Goal: Task Accomplishment & Management: Manage account settings

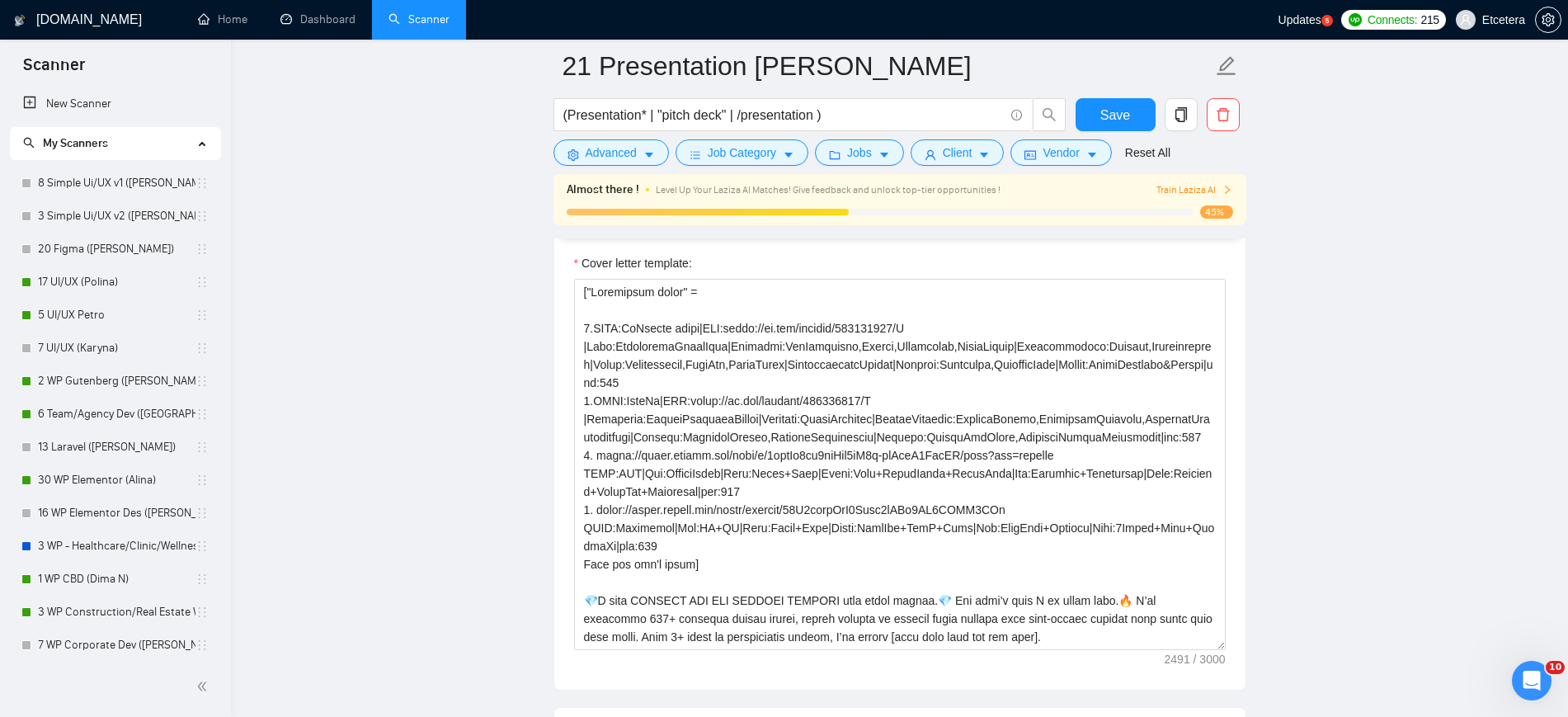
scroll to position [103, 0]
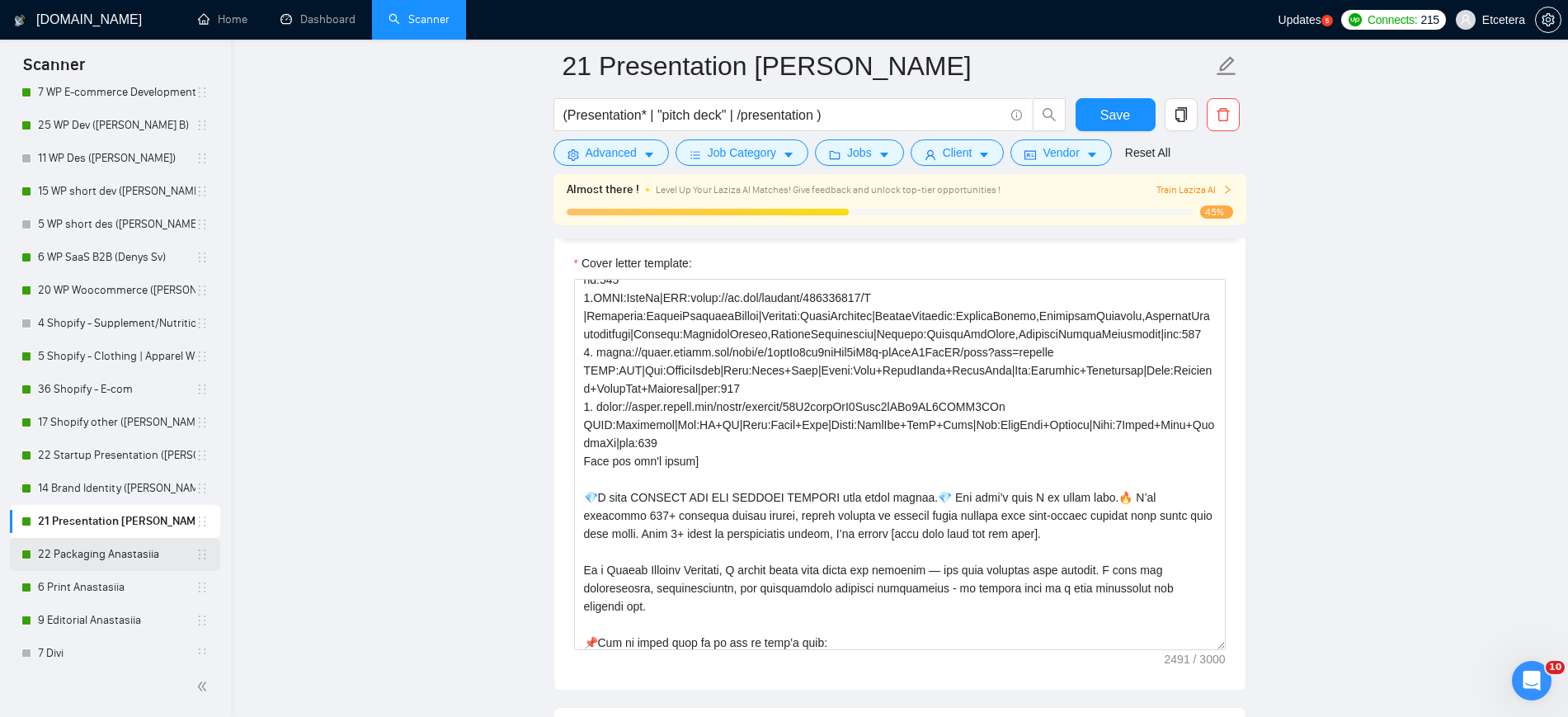
click at [119, 558] on link "22 Packaging Anastasiia" at bounding box center [117, 554] width 157 height 33
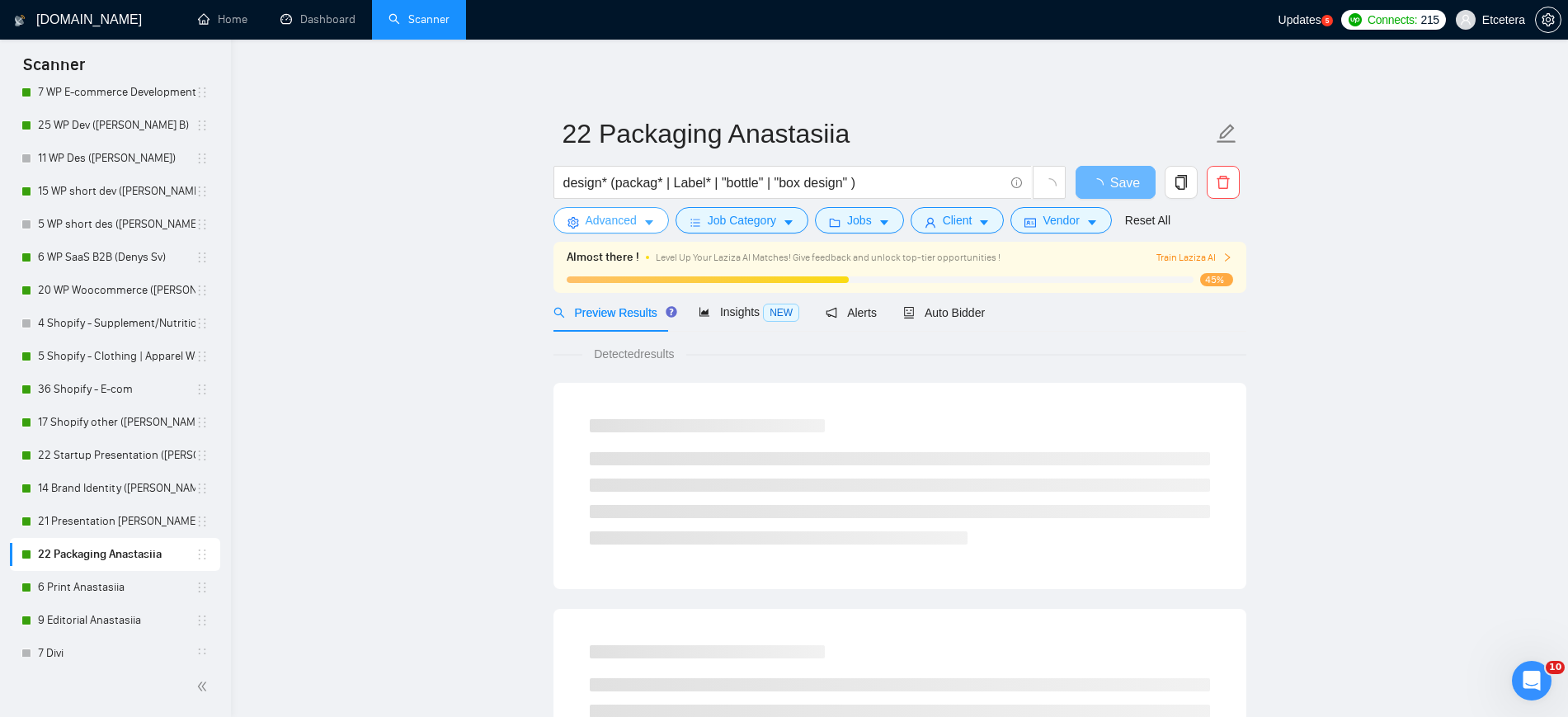
click at [632, 223] on span "Advanced" at bounding box center [611, 220] width 51 height 19
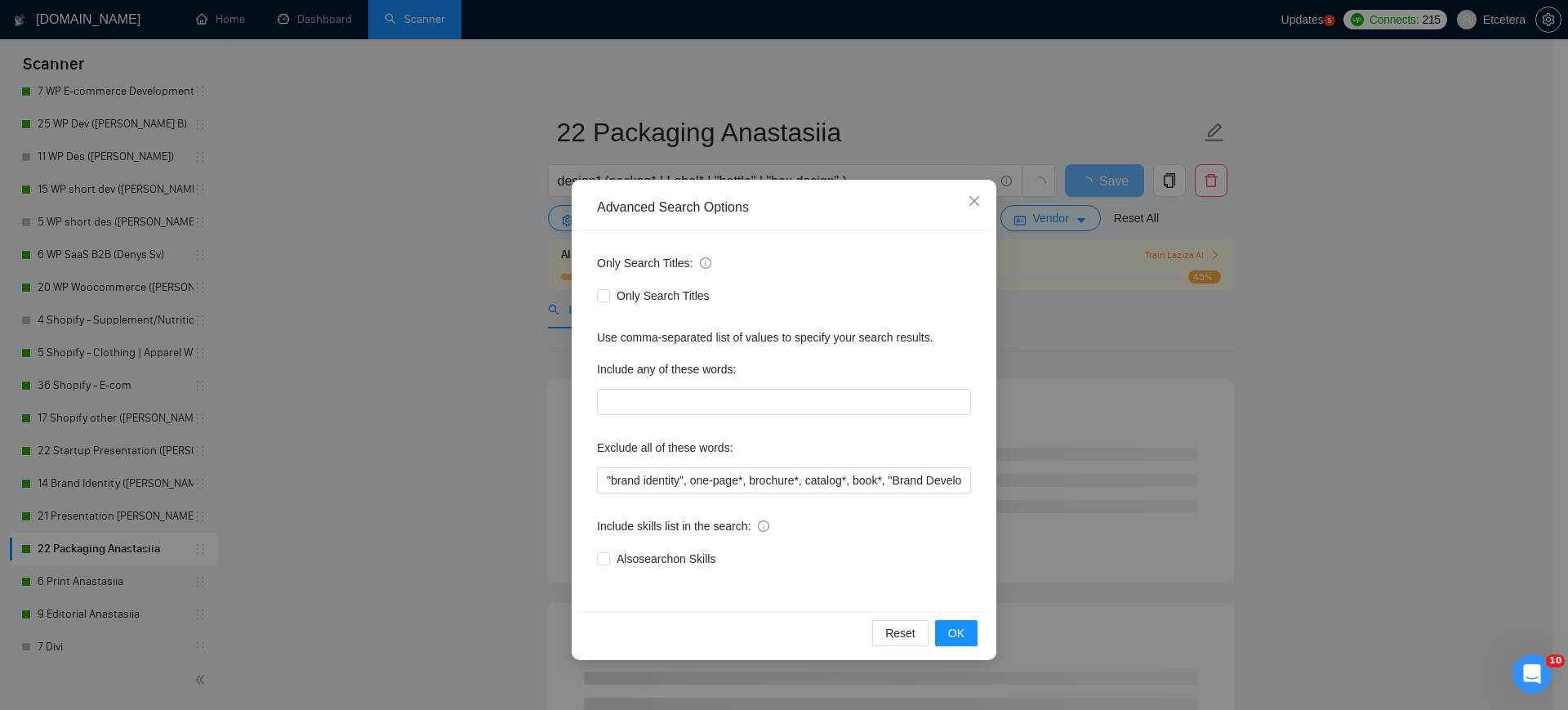
click at [430, 168] on div "Advanced Search Options Only Search Titles: Only Search Titles Use comma-separa…" at bounding box center [784, 355] width 1568 height 710
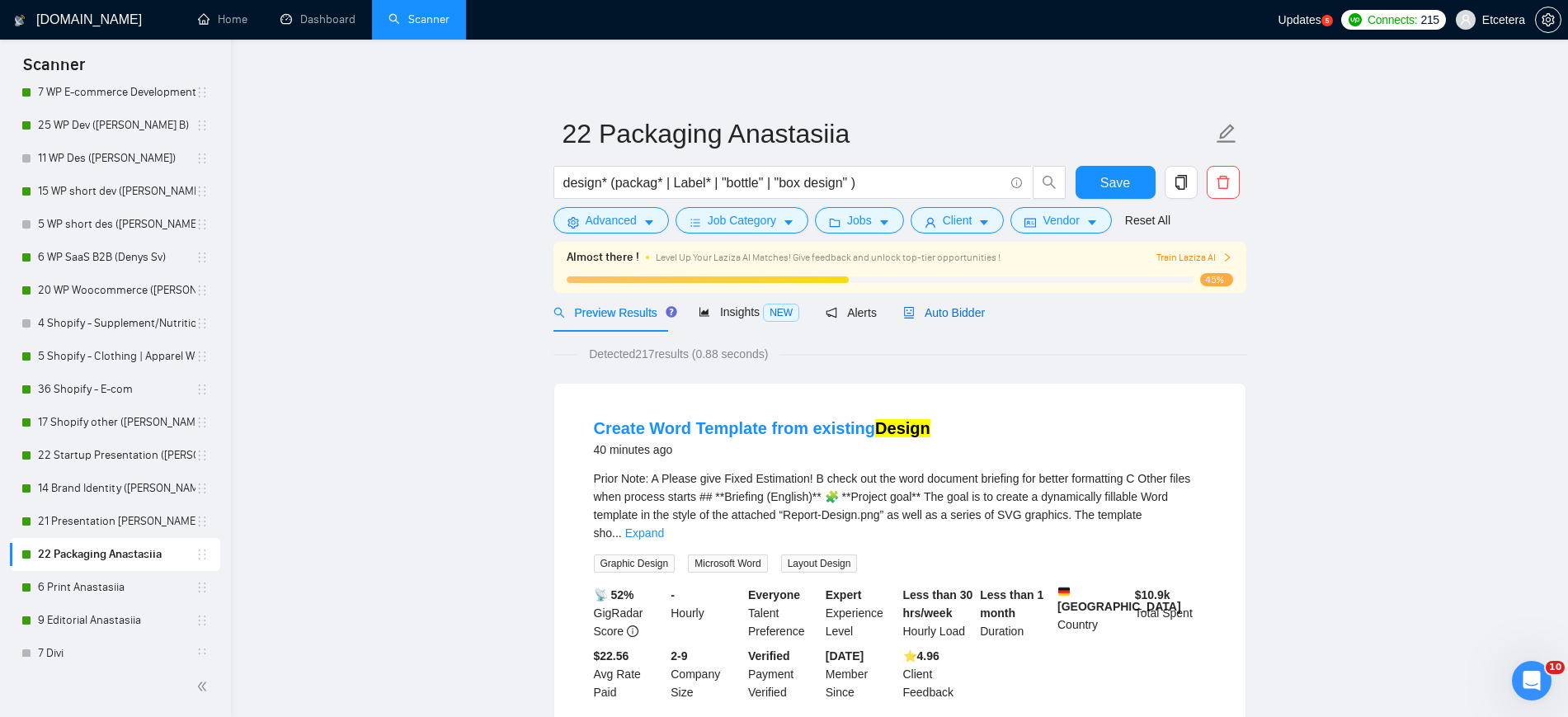
click at [947, 307] on span "Auto Bidder" at bounding box center [944, 313] width 81 height 13
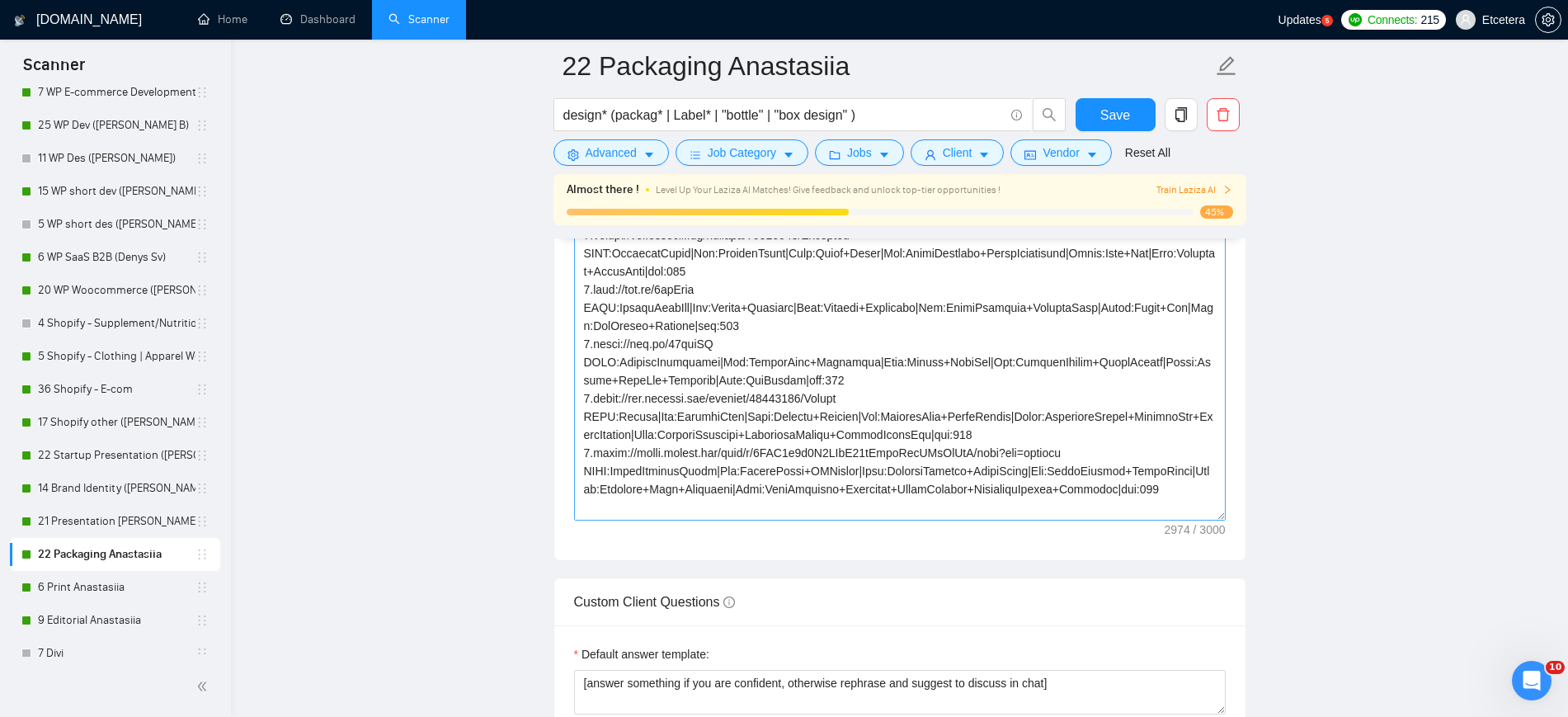
scroll to position [103, 0]
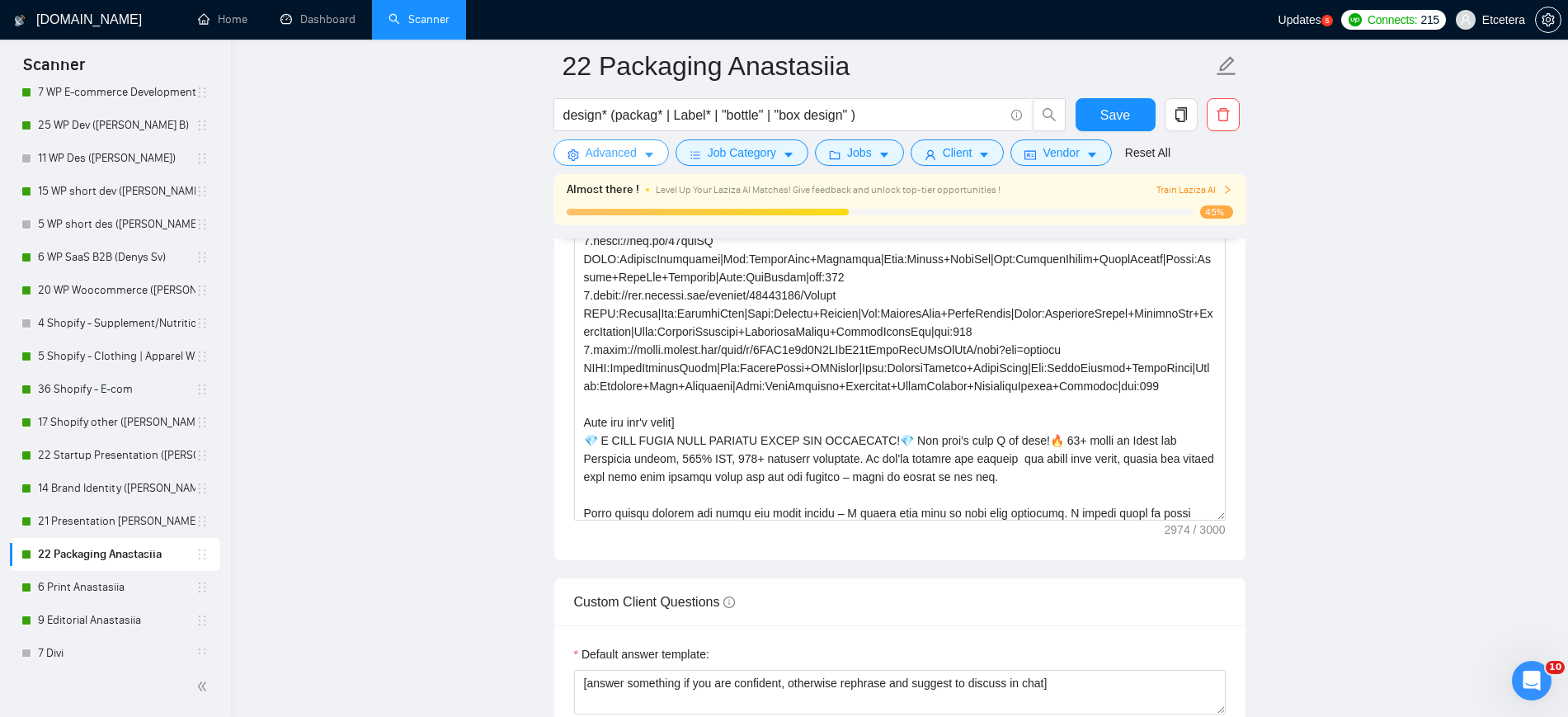
click at [590, 158] on span "Advanced" at bounding box center [611, 153] width 51 height 19
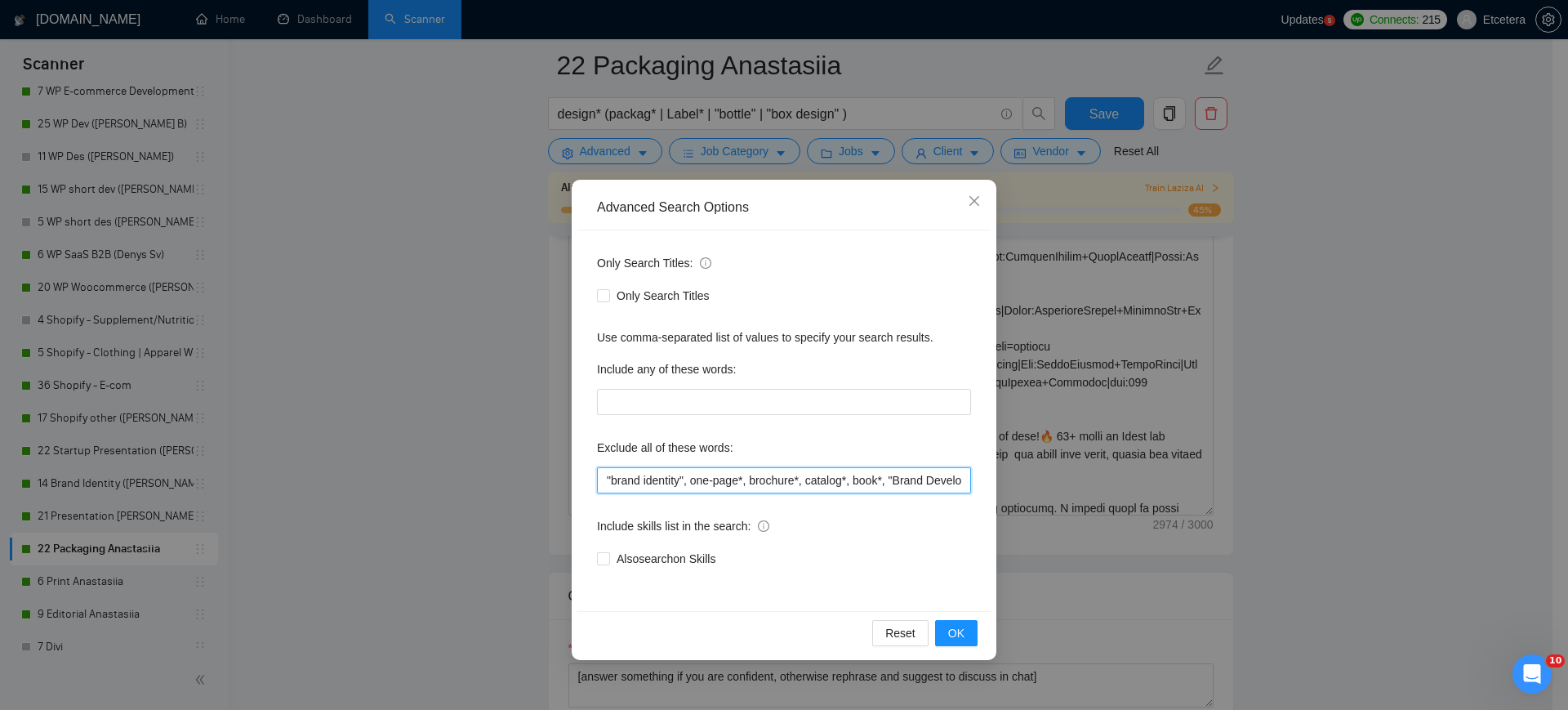
click at [612, 472] on input ""brand identity", one-page*, brochure*, catalog*, book*, "Brand Development", "…" at bounding box center [784, 480] width 374 height 26
type input "word*, "brand identity", one-page*, brochure*, catalog*, book*, "Brand Developm…"
click at [951, 635] on span "OK" at bounding box center [956, 633] width 17 height 18
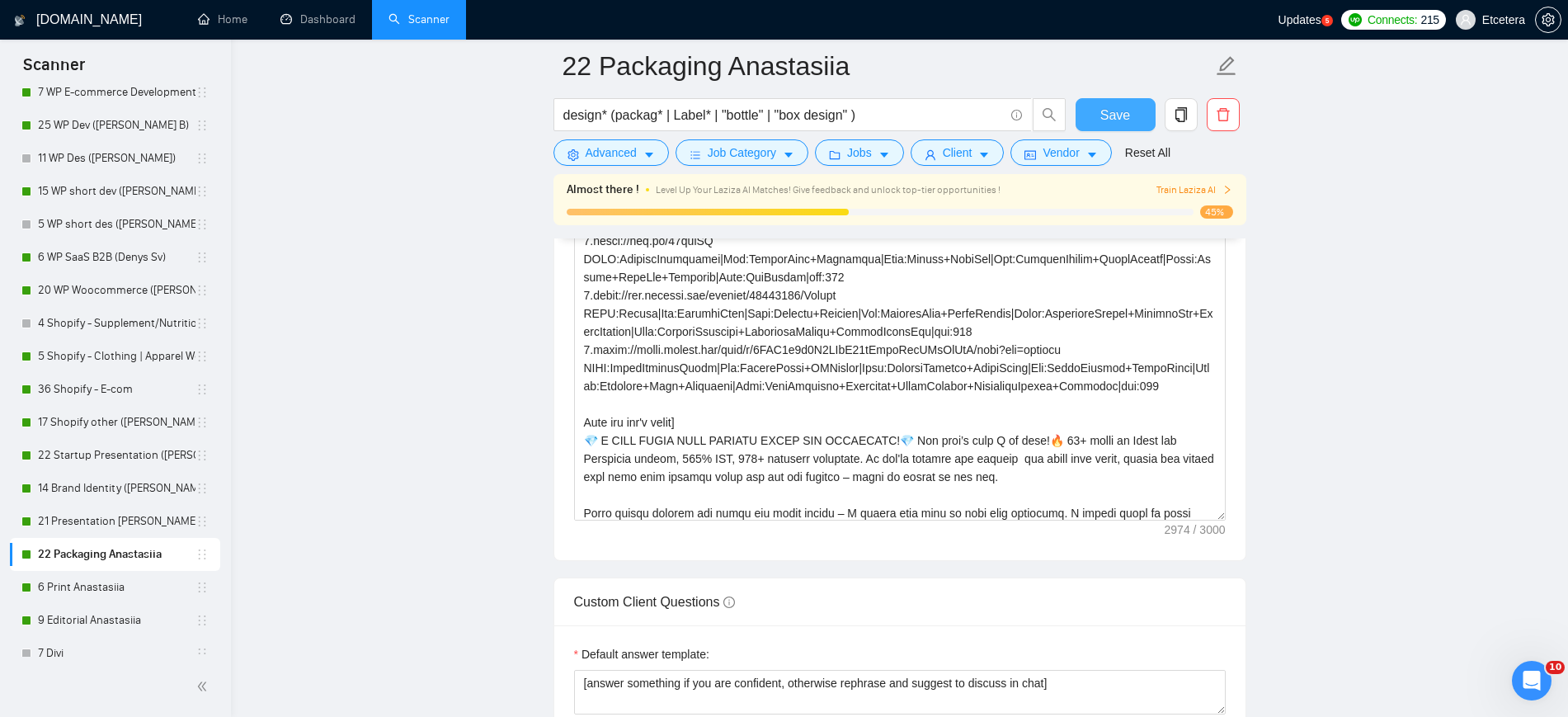
click at [1098, 119] on button "Save" at bounding box center [1115, 114] width 80 height 33
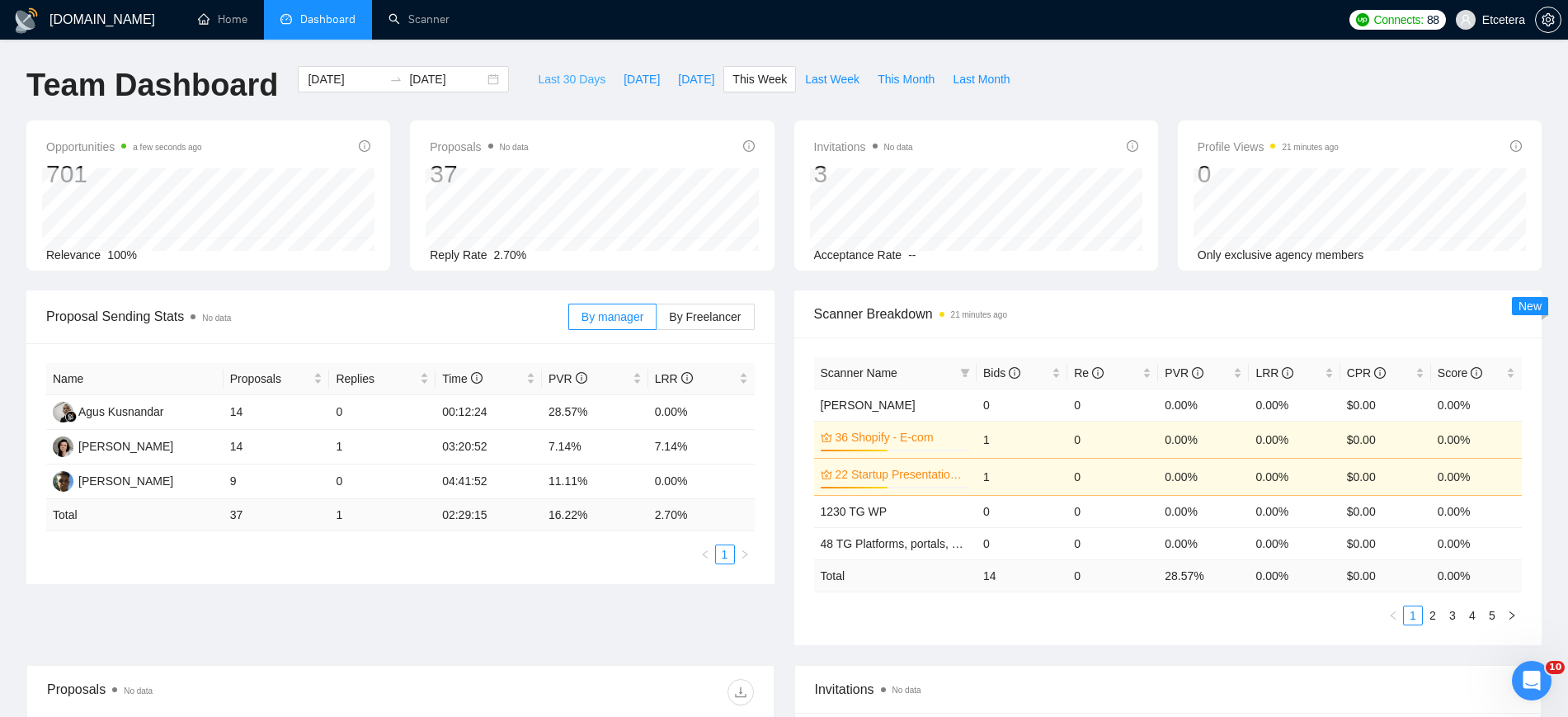
click at [558, 78] on span "Last 30 Days" at bounding box center [571, 79] width 68 height 19
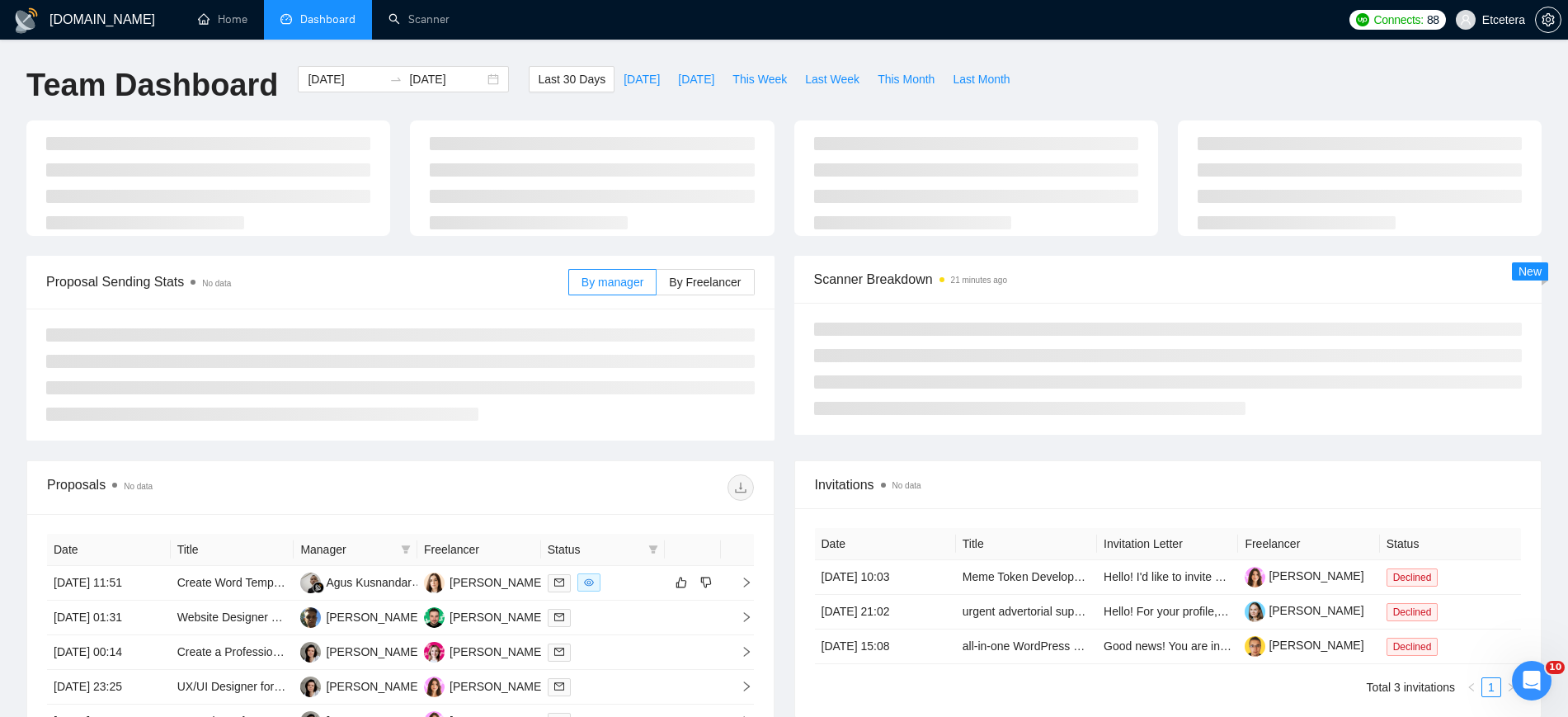
type input "[DATE]"
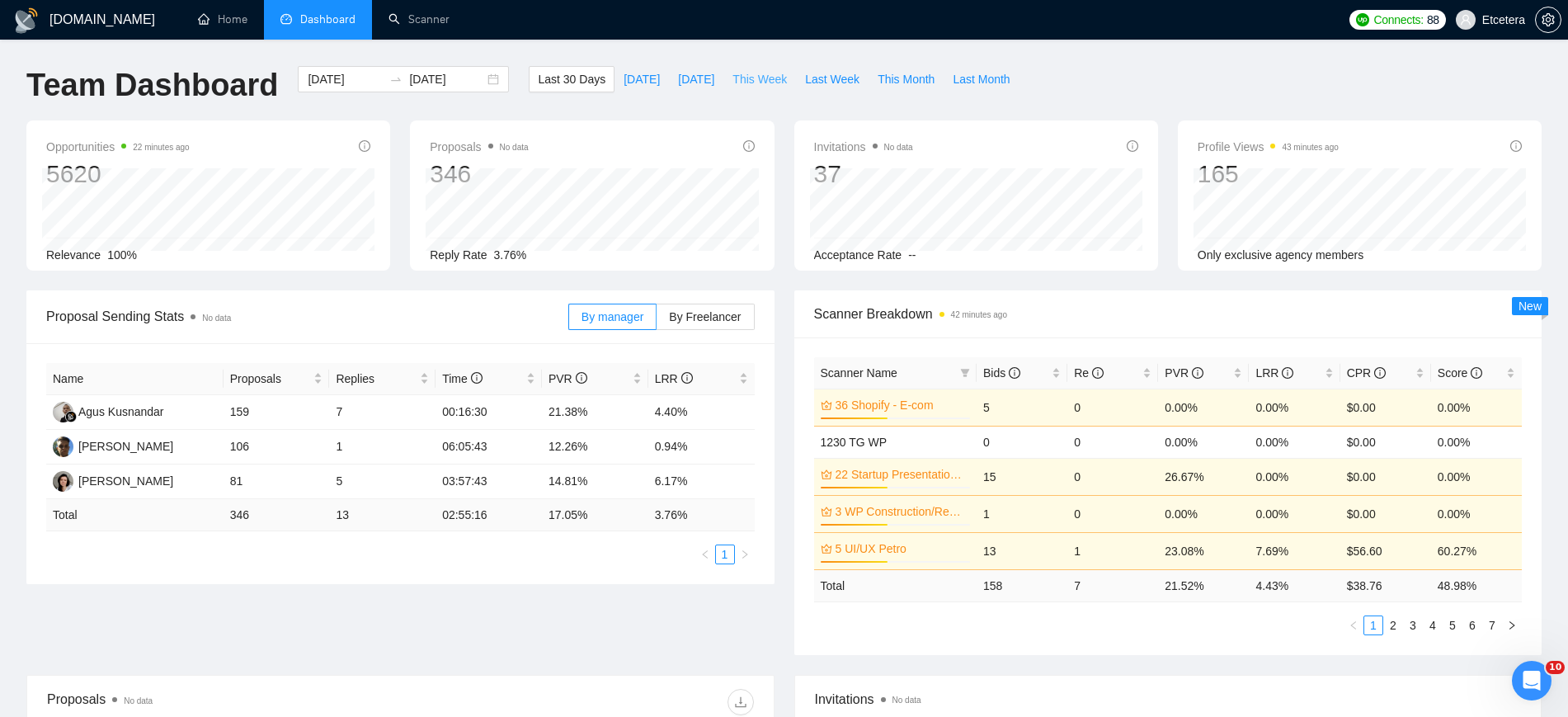
click at [757, 82] on span "This Week" at bounding box center [760, 79] width 55 height 19
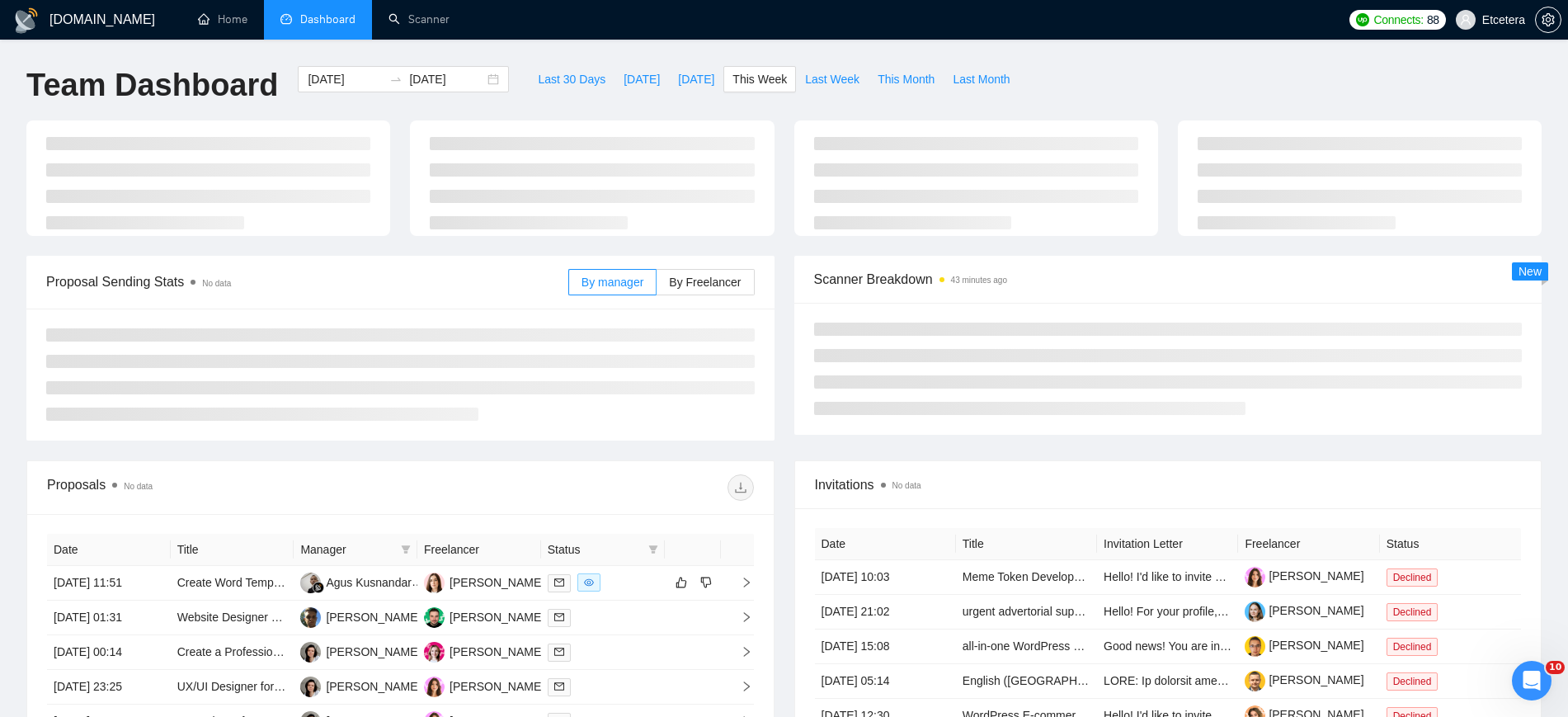
type input "[DATE]"
